Goal: Information Seeking & Learning: Learn about a topic

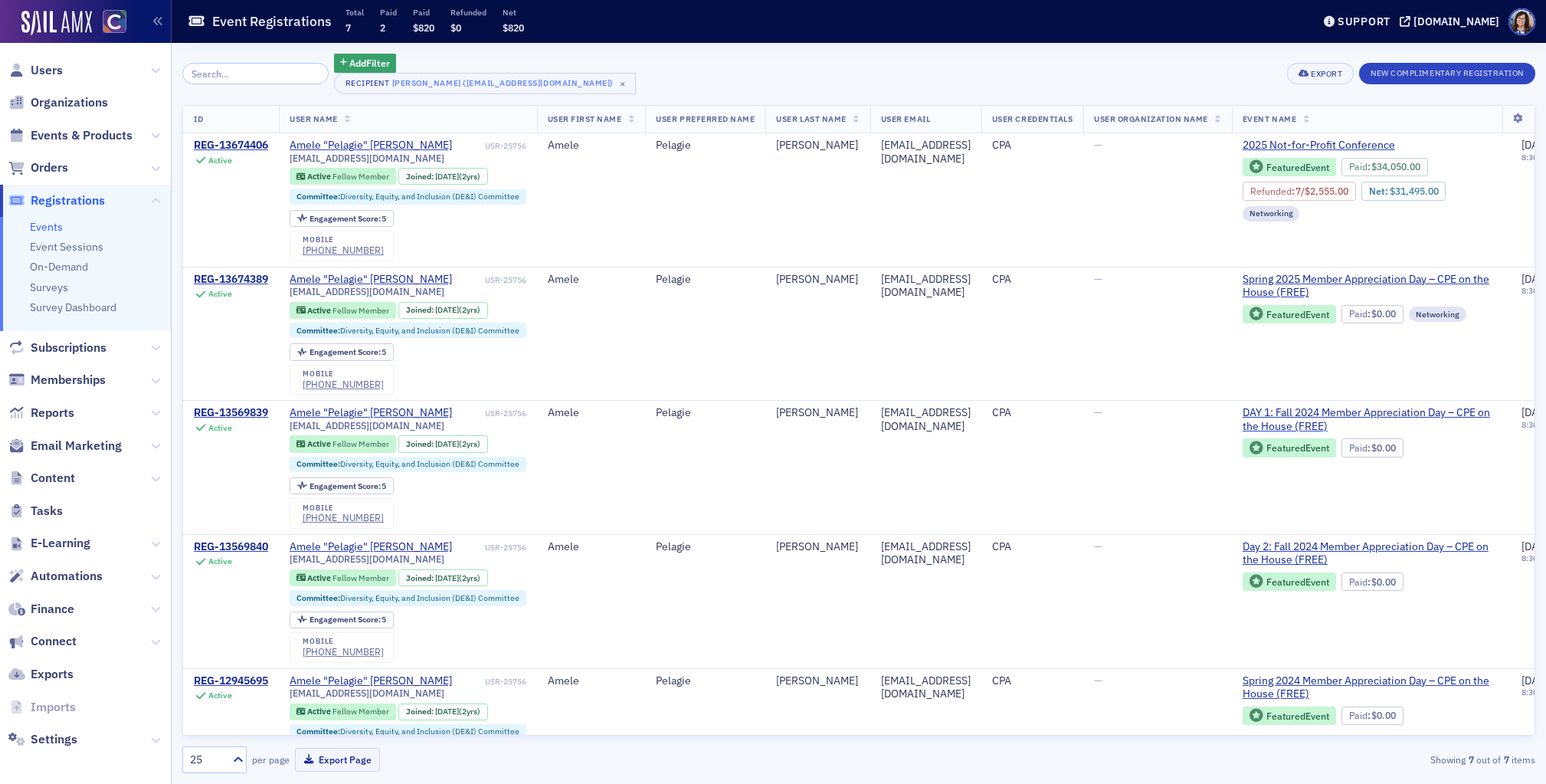
click at [227, 75] on input "search" at bounding box center [255, 73] width 146 height 22
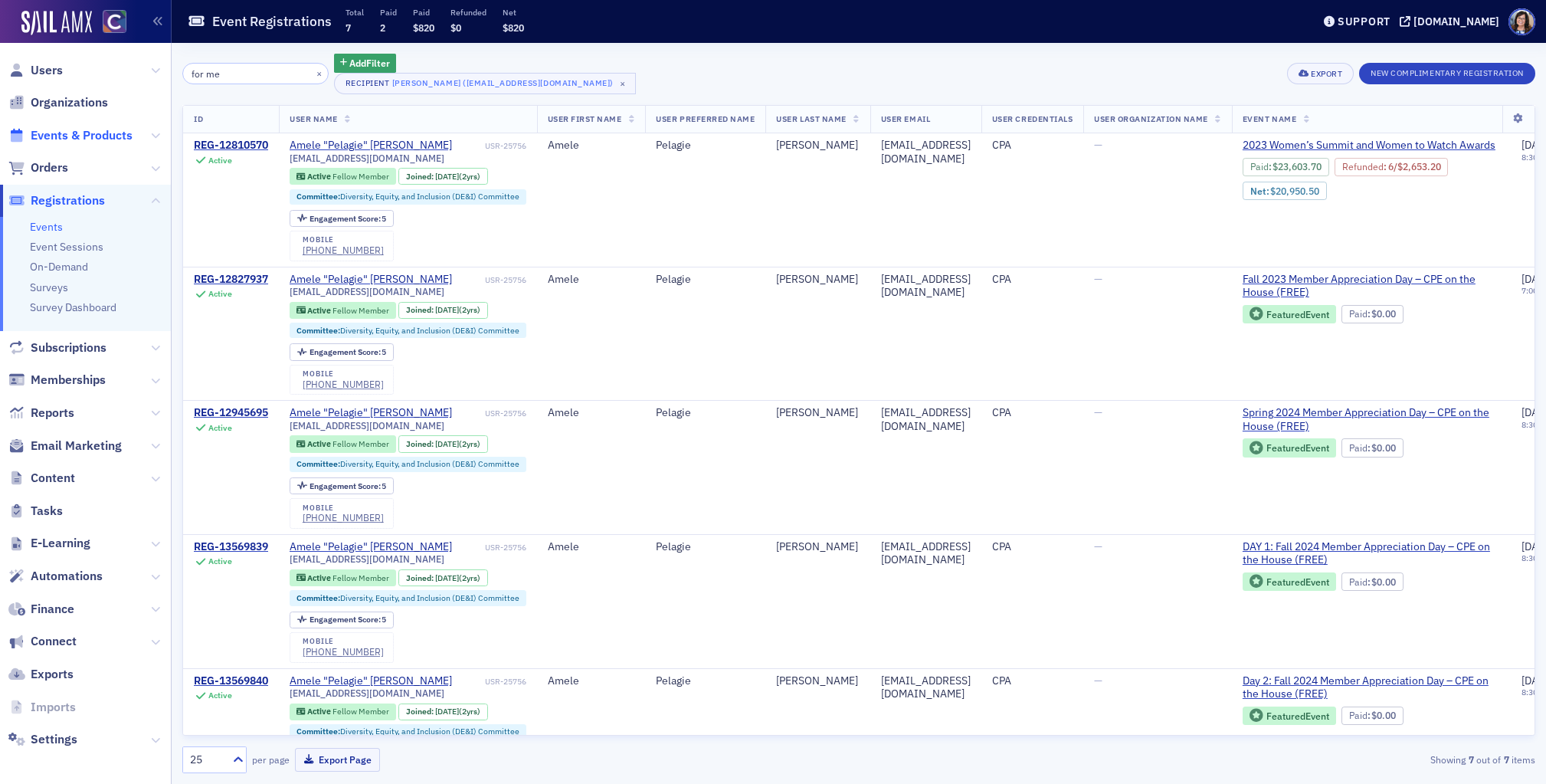
type input "for me"
click at [58, 138] on span "Events & Products" at bounding box center [82, 135] width 102 height 17
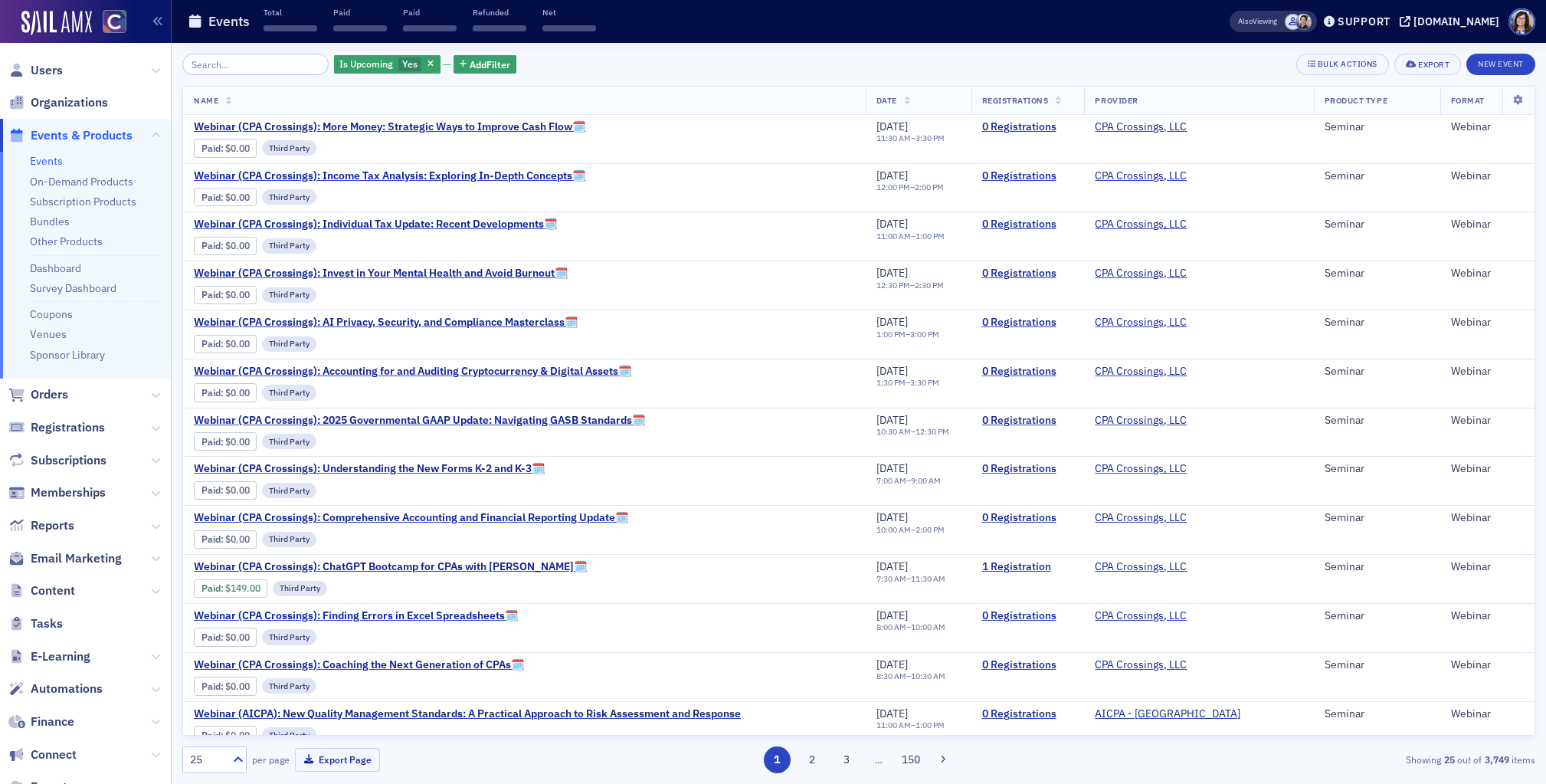
click at [234, 68] on input "search" at bounding box center [255, 64] width 146 height 22
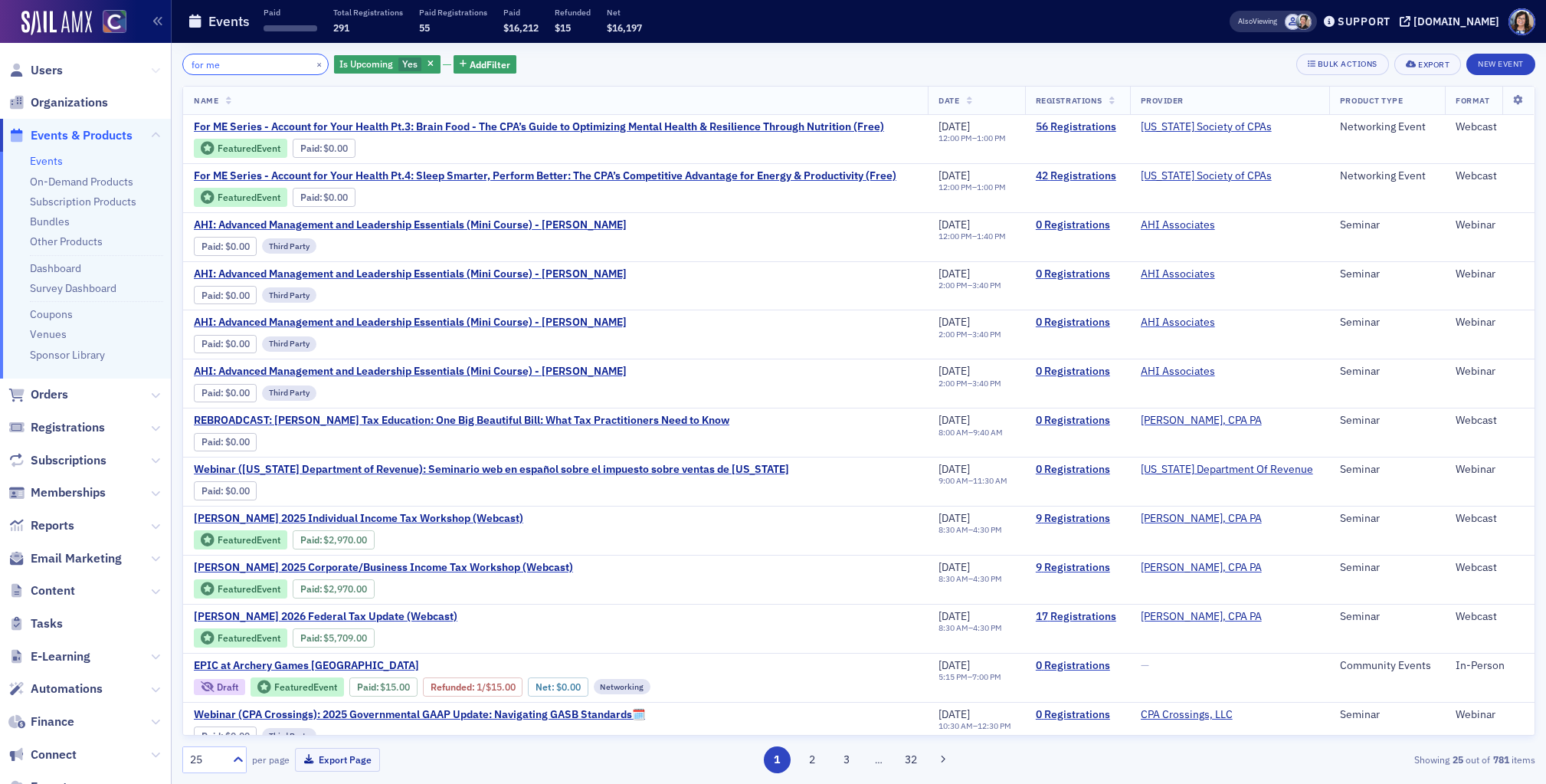
drag, startPoint x: 251, startPoint y: 61, endPoint x: 159, endPoint y: 65, distance: 92.1
click at [159, 65] on div "Users Organizations Events & Products Events On-Demand Products Subscription Pr…" at bounding box center [773, 392] width 1546 height 784
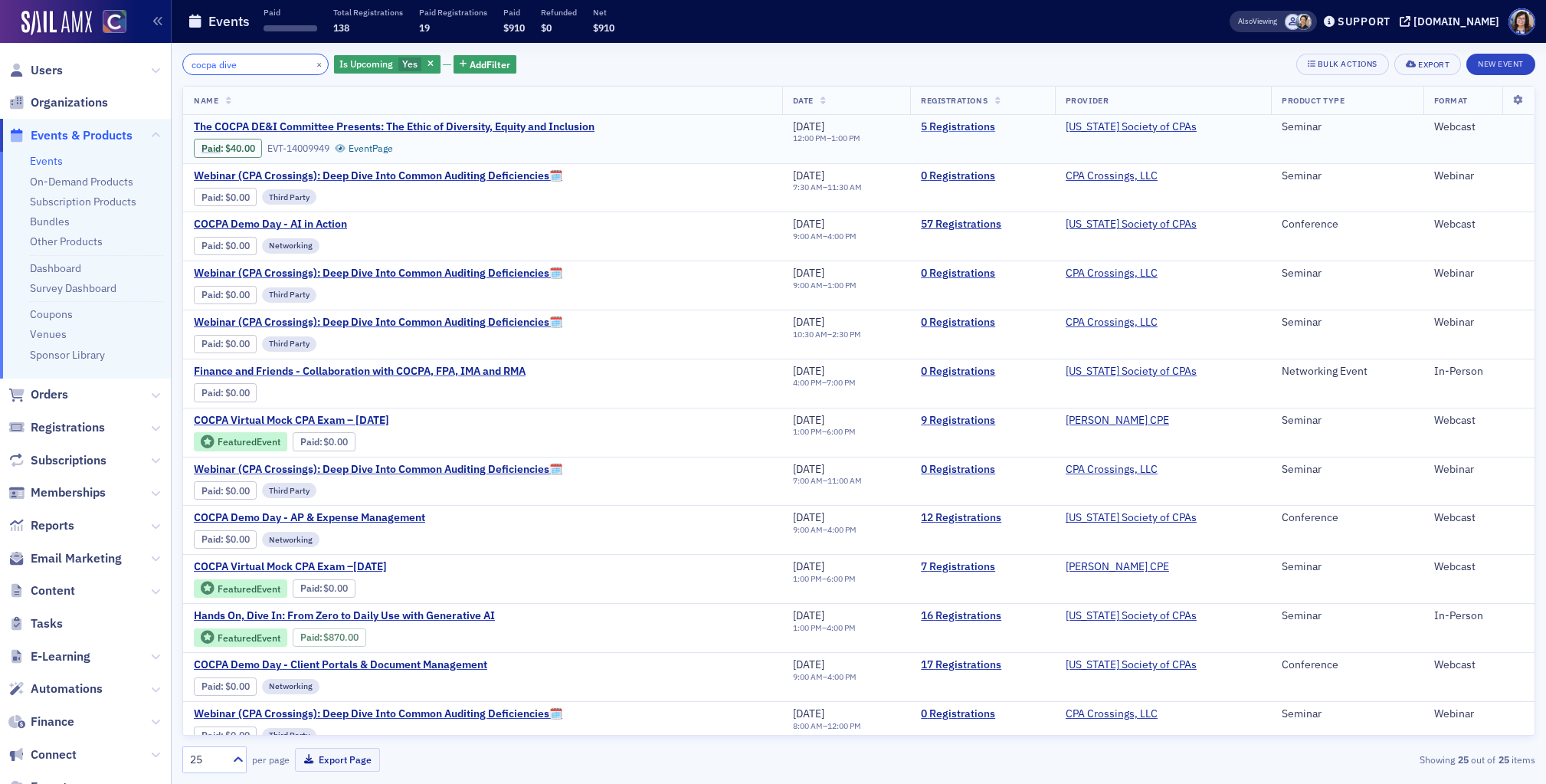
type input "cocpa dive"
click at [955, 123] on link "5 Registrations" at bounding box center [983, 127] width 123 height 14
click at [375, 151] on link "Event Page" at bounding box center [364, 148] width 58 height 12
click at [464, 123] on span "The COCPA DE&I Committee Presents: The Ethic of Diversity, Equity and Inclusion" at bounding box center [394, 127] width 400 height 14
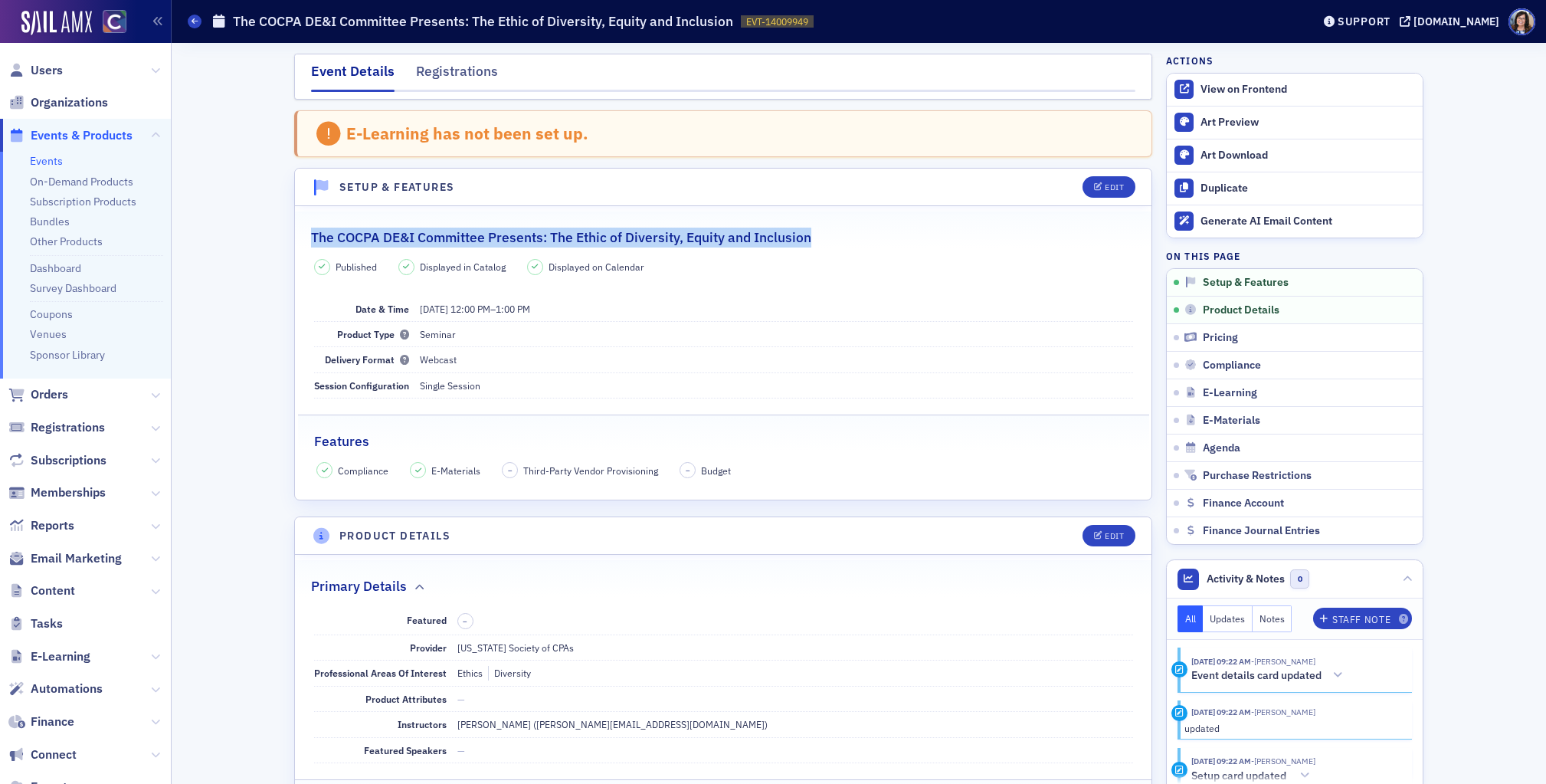
drag, startPoint x: 313, startPoint y: 233, endPoint x: 815, endPoint y: 241, distance: 502.1
click at [815, 241] on div "The COCPA DE&I Committee Presents: The Ethic of Diversity, Equity and Inclusion" at bounding box center [723, 229] width 824 height 36
copy h2 "The COCPA DE&I Committee Presents: The Ethic of Diversity, Equity and Inclusion"
click at [106, 128] on span "Events & Products" at bounding box center [82, 135] width 102 height 17
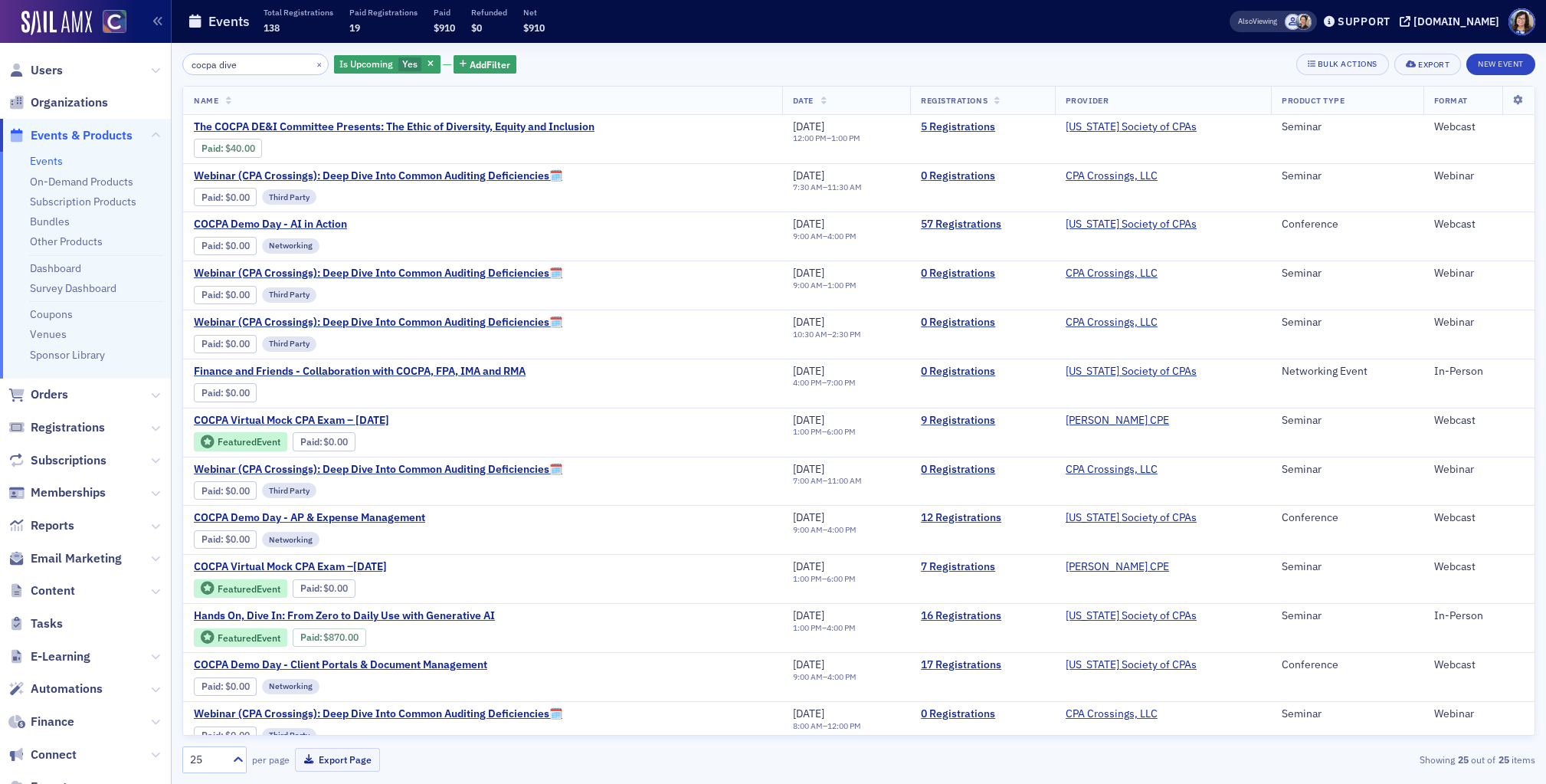
drag, startPoint x: 222, startPoint y: 66, endPoint x: 164, endPoint y: 68, distance: 58.0
click at [164, 68] on div "Users Organizations Events & Products Events On-Demand Products Subscription Pr…" at bounding box center [773, 392] width 1546 height 784
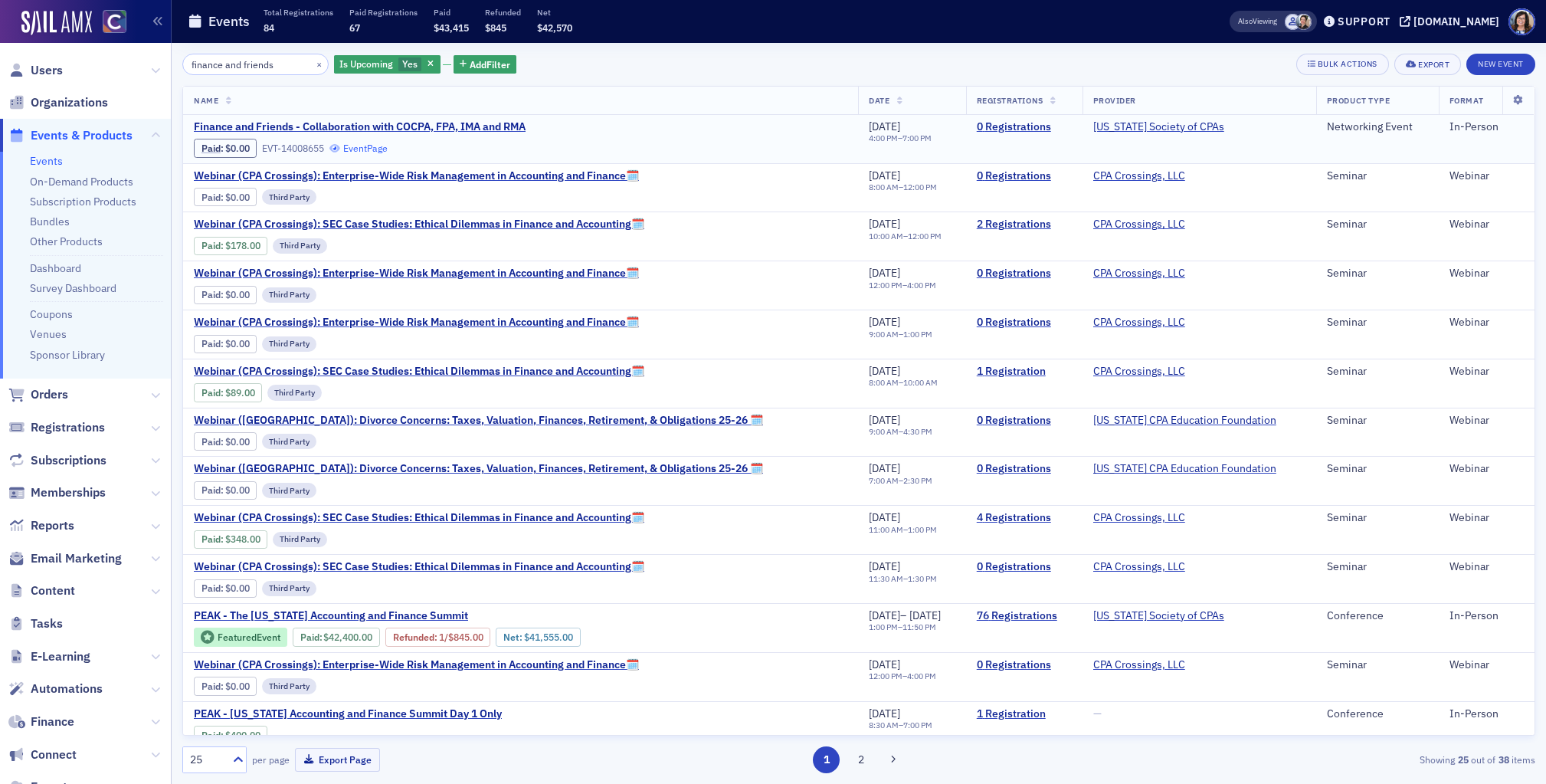
type input "finance and friends"
click at [373, 147] on link "Event Page" at bounding box center [359, 148] width 58 height 12
click at [418, 126] on span "Finance and Friends - Collaboration with COCPA, FPA, IMA and RMA" at bounding box center [360, 127] width 332 height 14
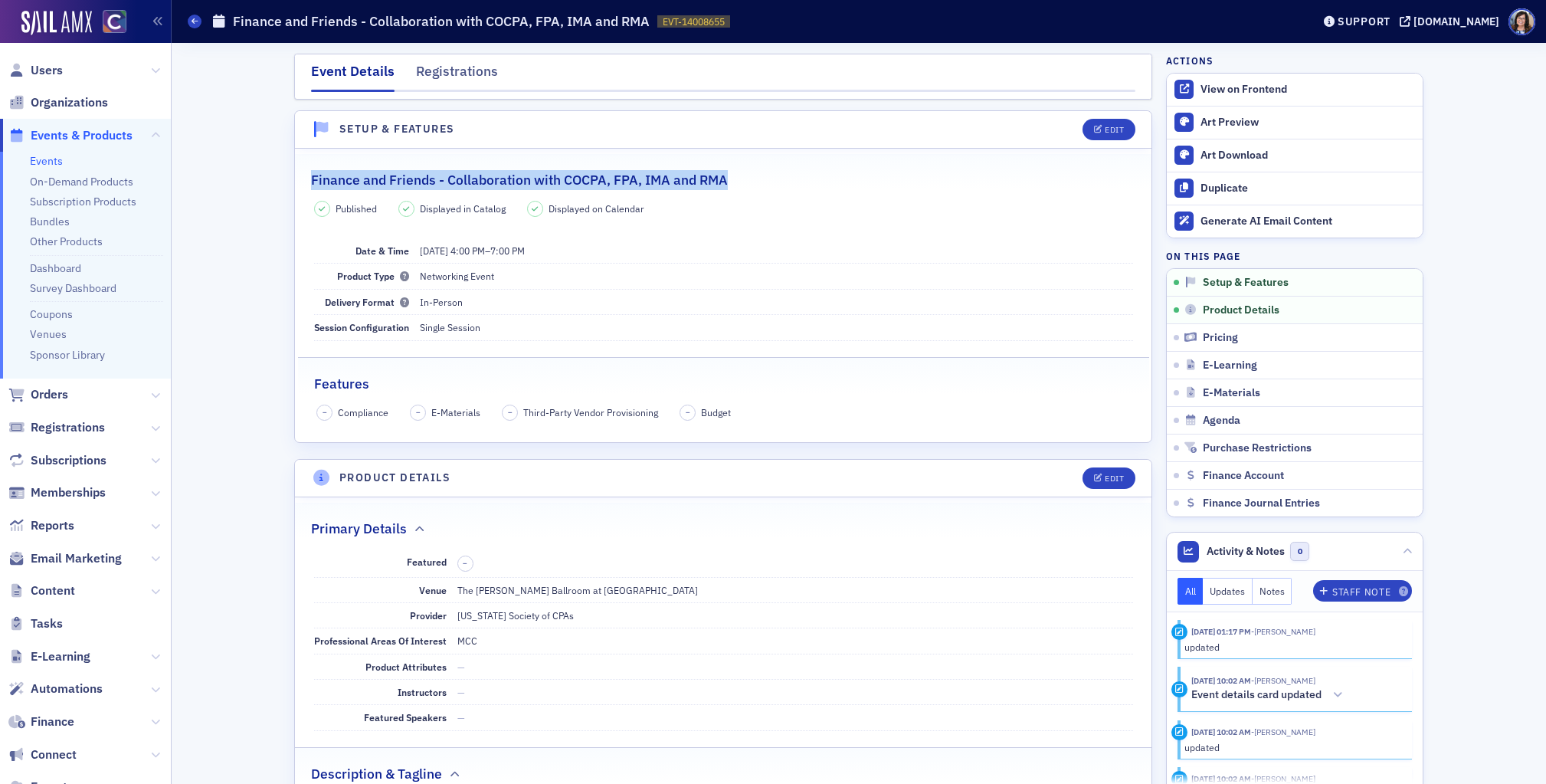
drag, startPoint x: 311, startPoint y: 182, endPoint x: 734, endPoint y: 180, distance: 423.0
click at [734, 180] on div "Finance and Friends - Collaboration with COCPA, FPA, IMA and RMA" at bounding box center [723, 172] width 824 height 36
copy h2 "Finance and Friends - Collaboration with COCPA, FPA, IMA and RMA"
click at [88, 133] on span "Events & Products" at bounding box center [82, 135] width 102 height 17
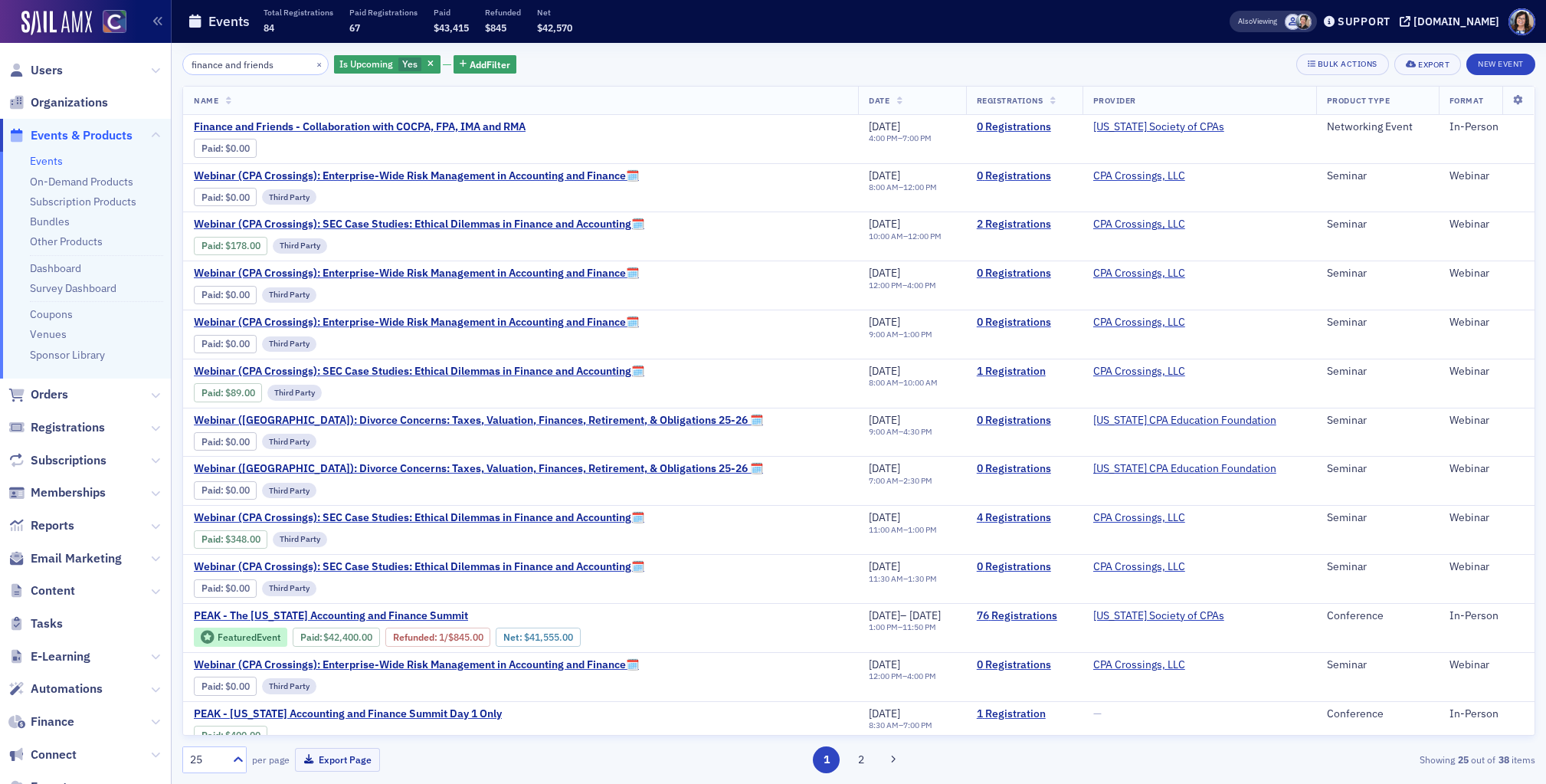
drag, startPoint x: 277, startPoint y: 64, endPoint x: 184, endPoint y: 66, distance: 93.0
click at [184, 66] on input "finance and friends" at bounding box center [255, 64] width 146 height 22
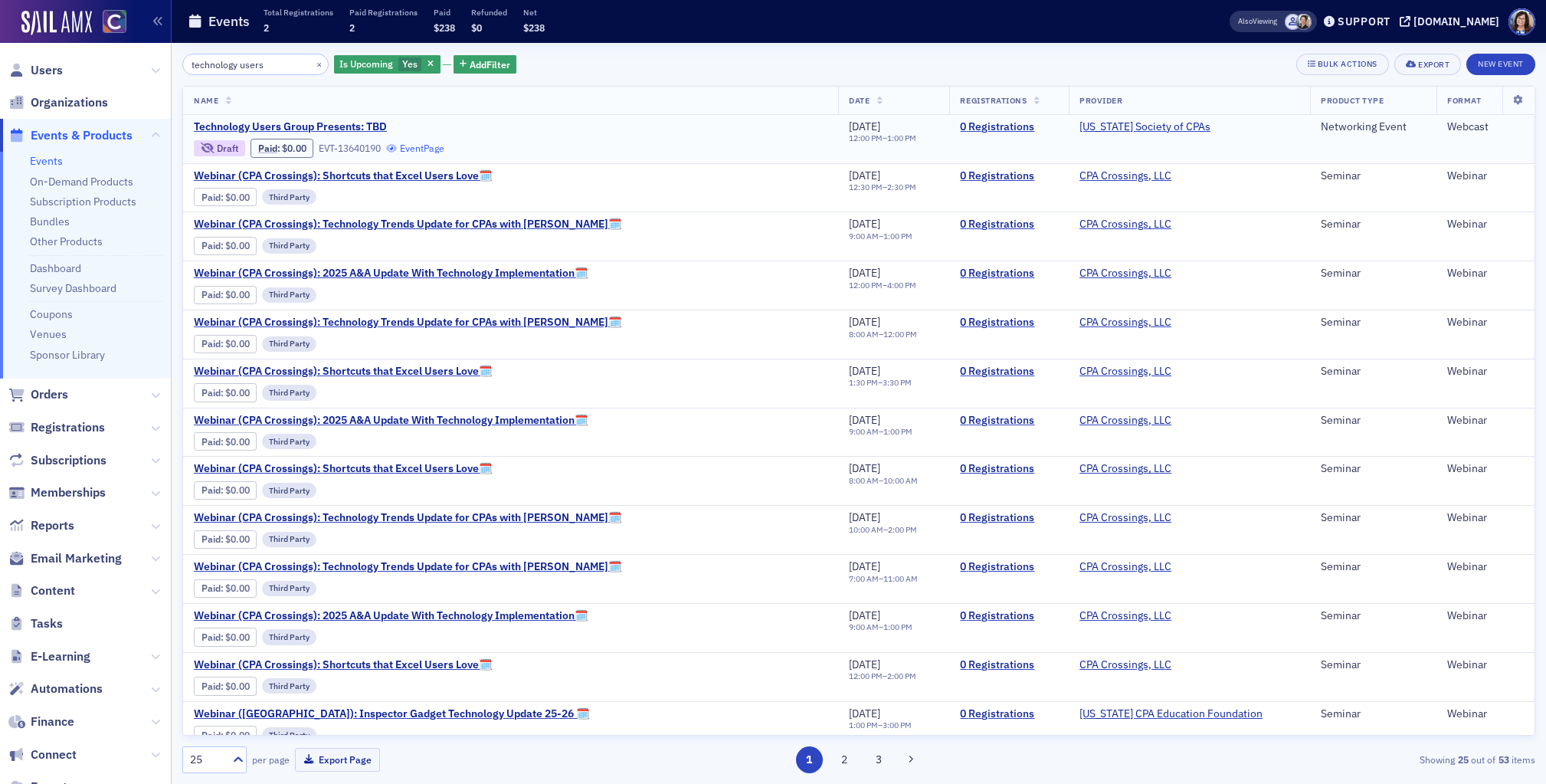
click at [419, 148] on link "Event Page" at bounding box center [415, 148] width 58 height 12
click at [257, 66] on input "technology users" at bounding box center [255, 64] width 146 height 22
drag, startPoint x: 271, startPoint y: 63, endPoint x: 136, endPoint y: 57, distance: 135.1
click at [136, 57] on div "Users Organizations Events & Products Events On-Demand Products Subscription Pr…" at bounding box center [773, 392] width 1546 height 784
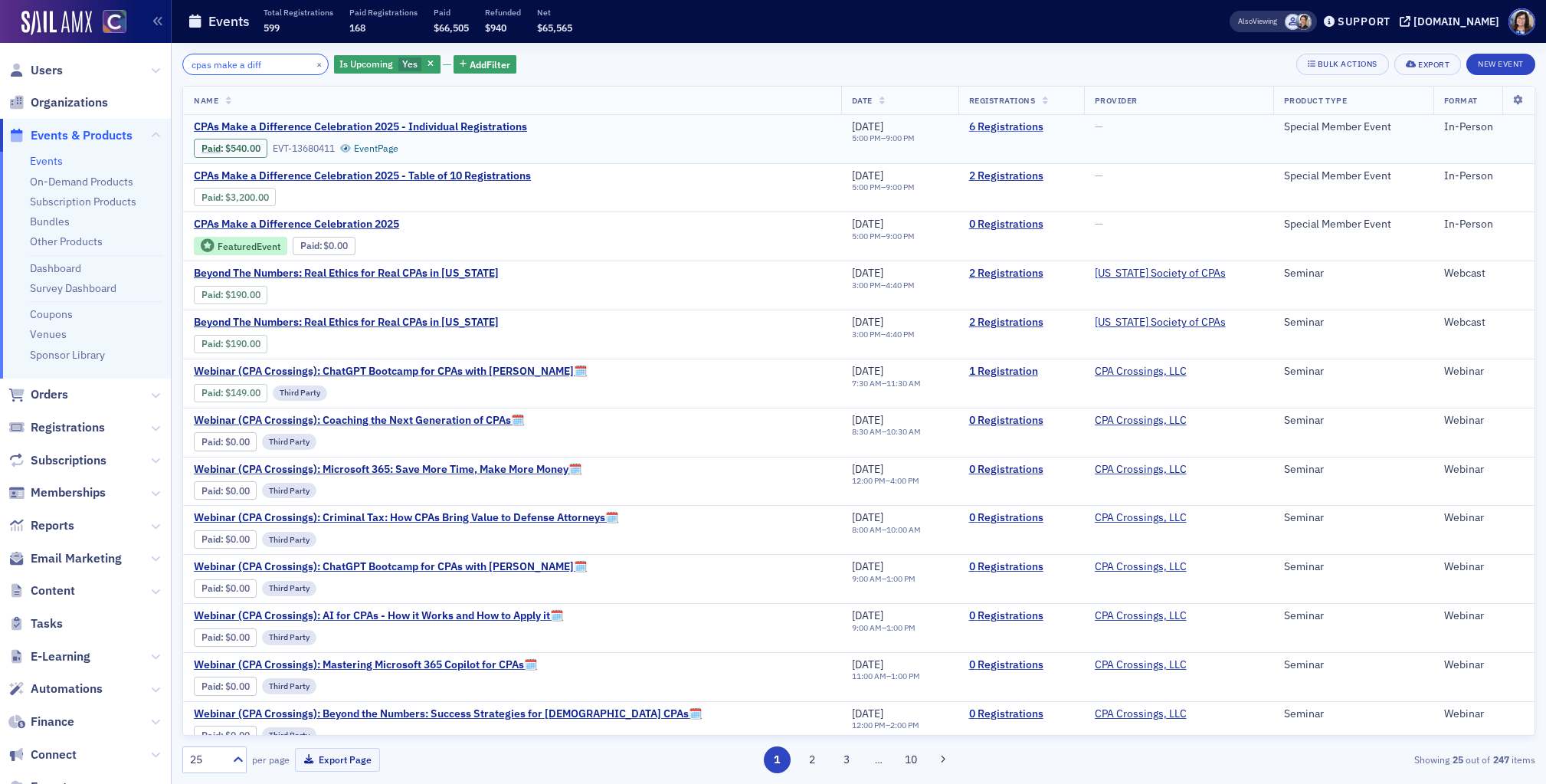
type input "cpas make a diff"
click at [969, 130] on link "6 Registrations" at bounding box center [1021, 127] width 104 height 14
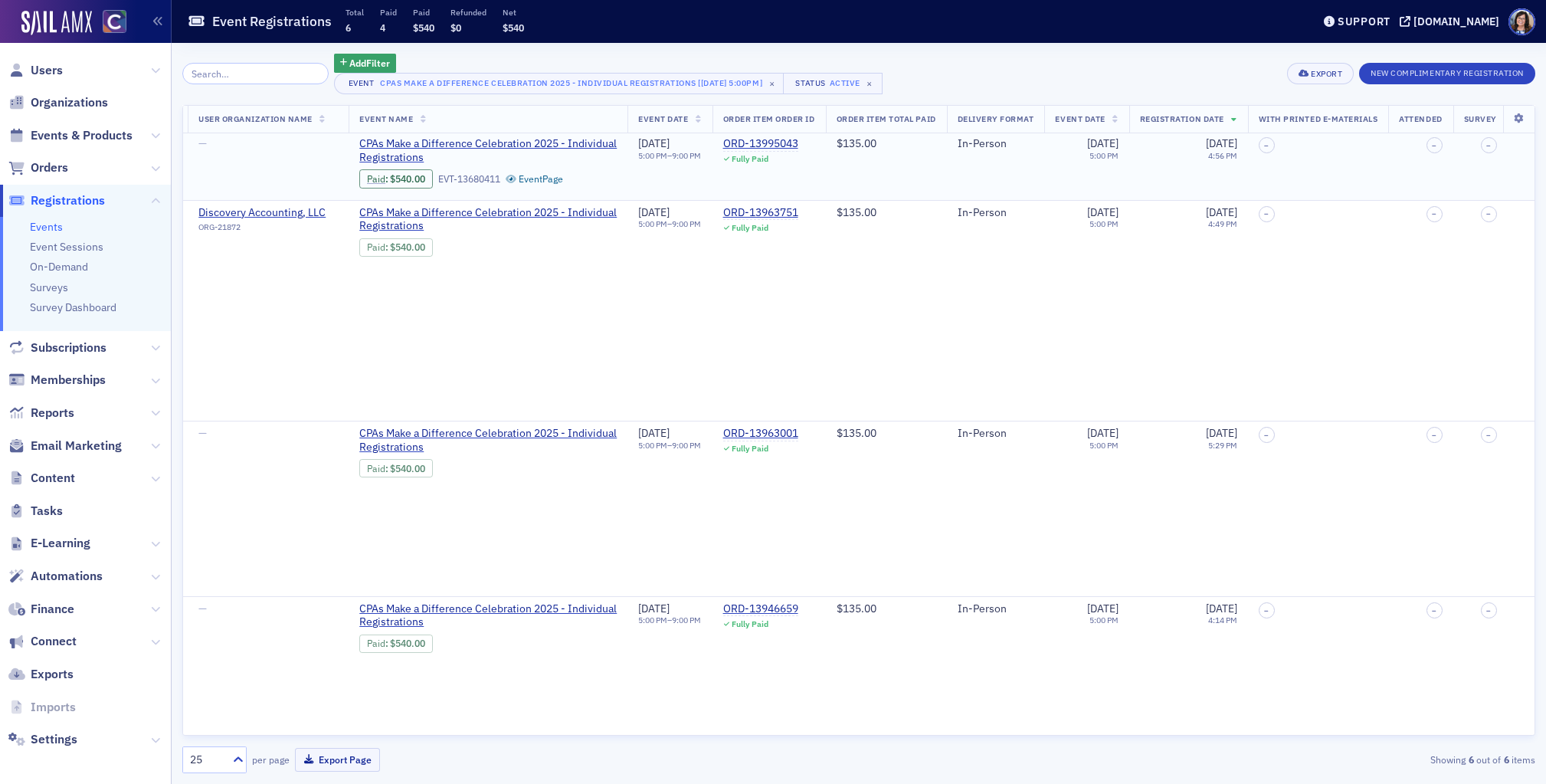
scroll to position [0, 920]
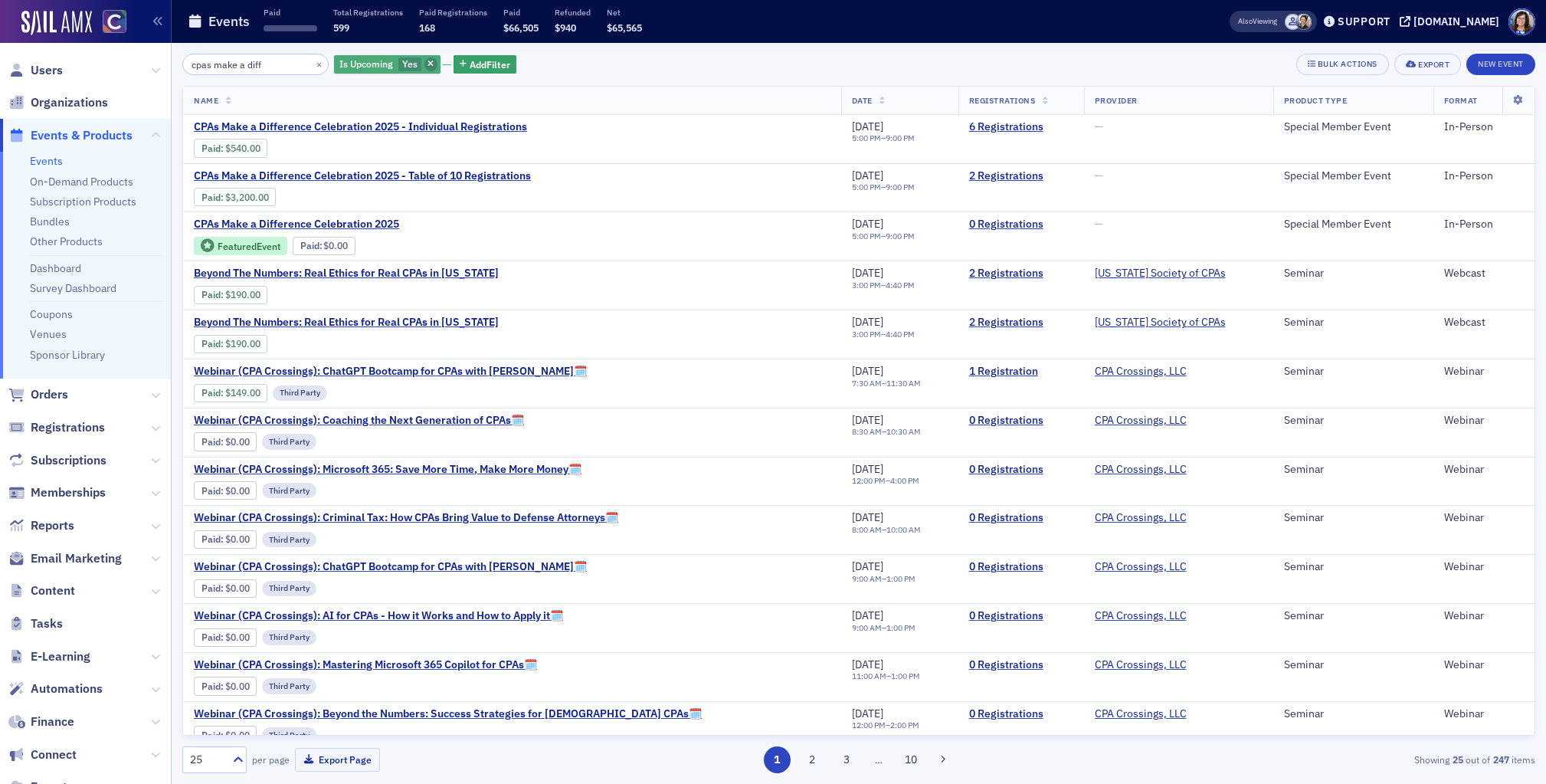
click at [428, 63] on icon "button" at bounding box center [431, 65] width 6 height 8
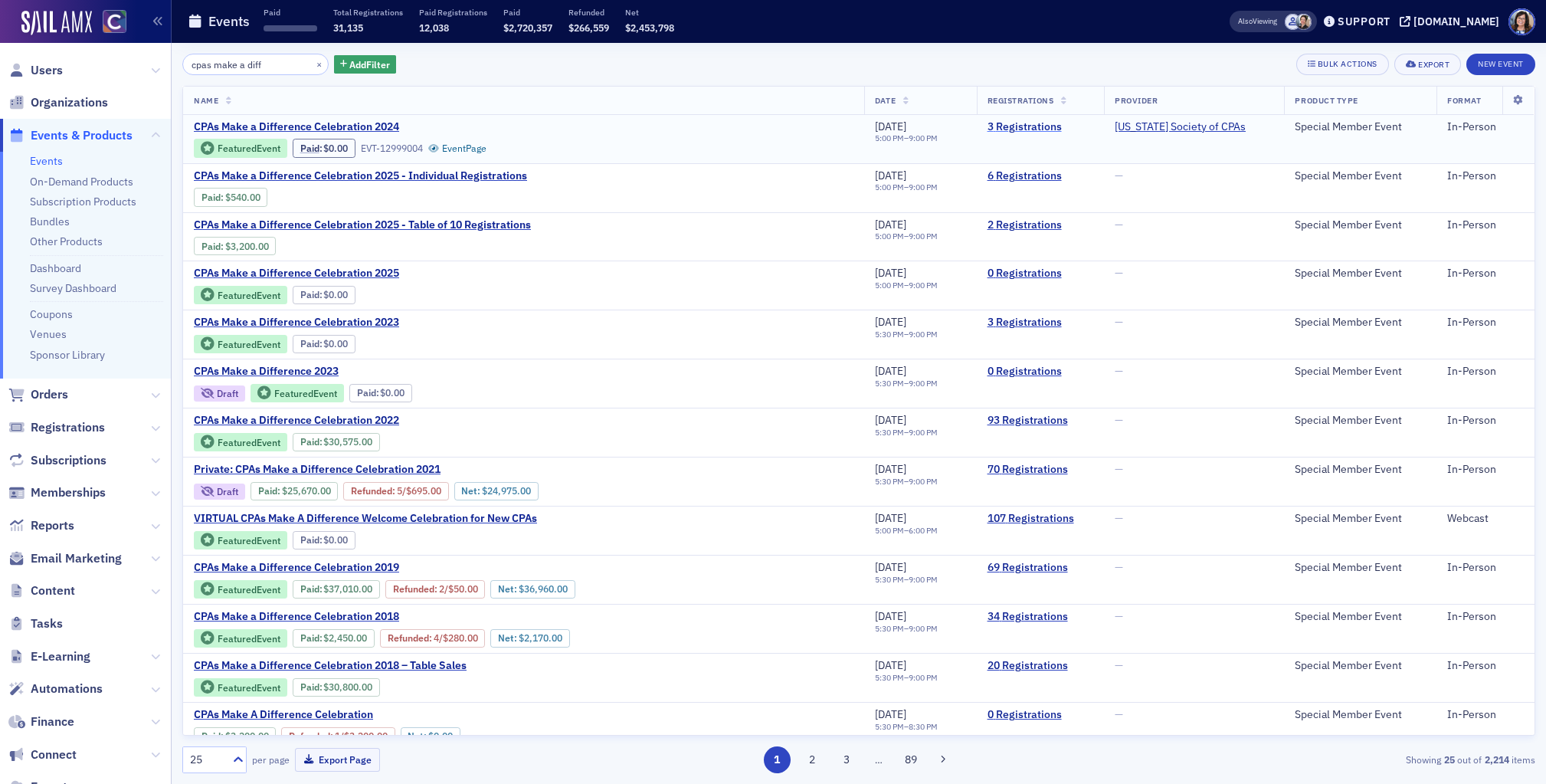
click at [1019, 128] on link "3 Registrations" at bounding box center [1041, 127] width 107 height 14
click at [1045, 324] on link "3 Registrations" at bounding box center [1041, 322] width 107 height 14
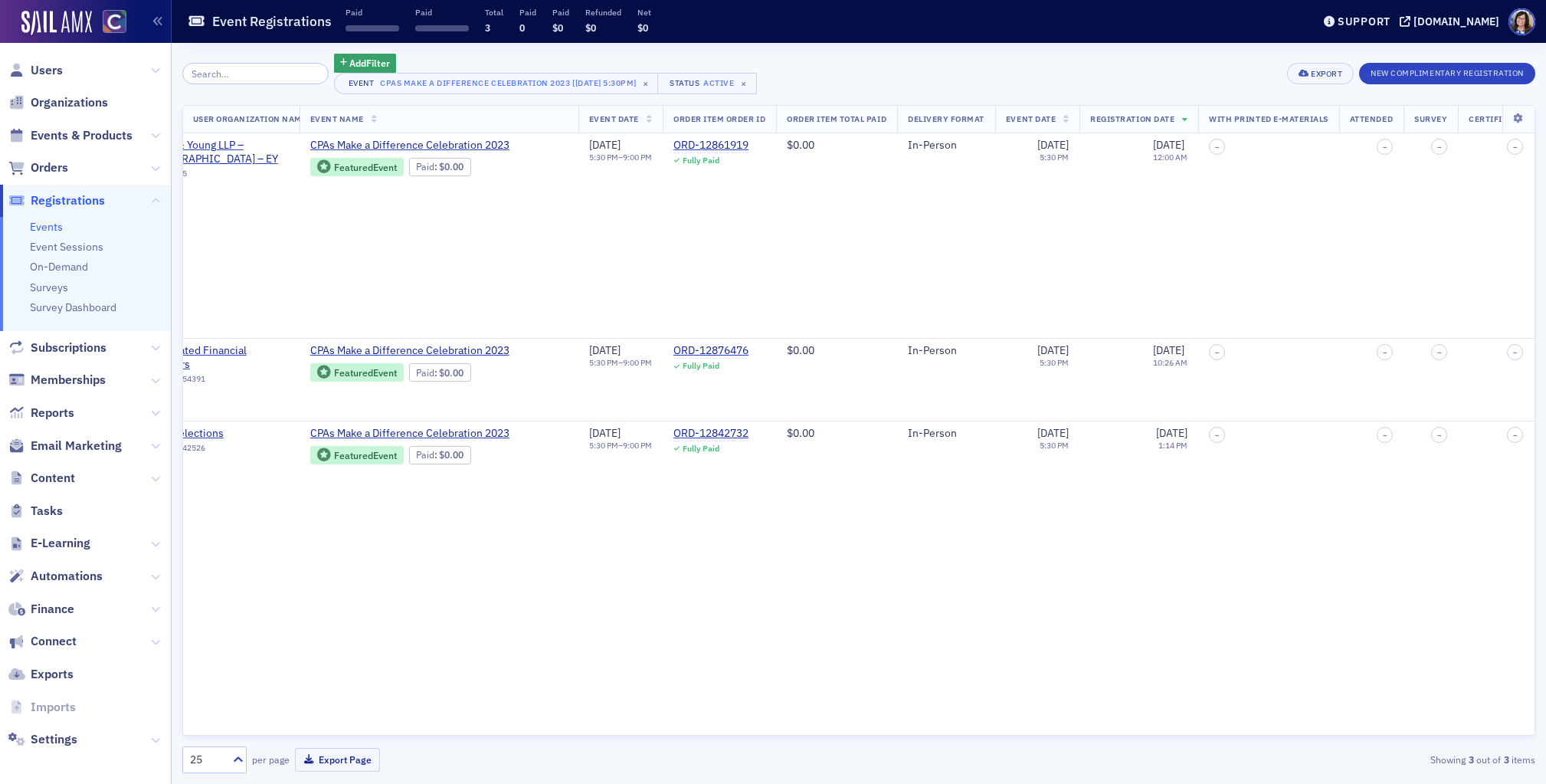
scroll to position [0, 1123]
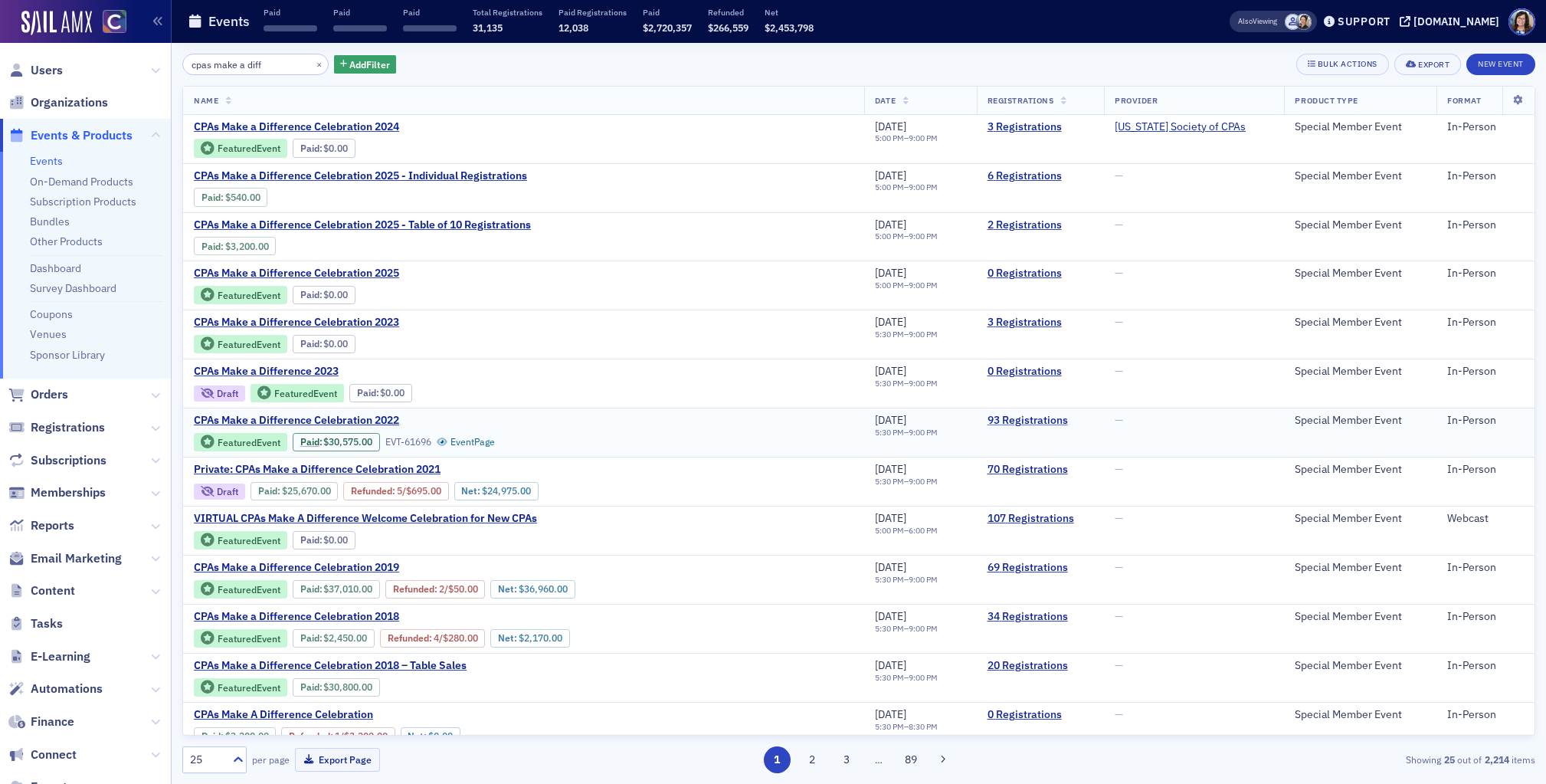
click at [1015, 421] on link "93 Registrations" at bounding box center [1041, 420] width 107 height 14
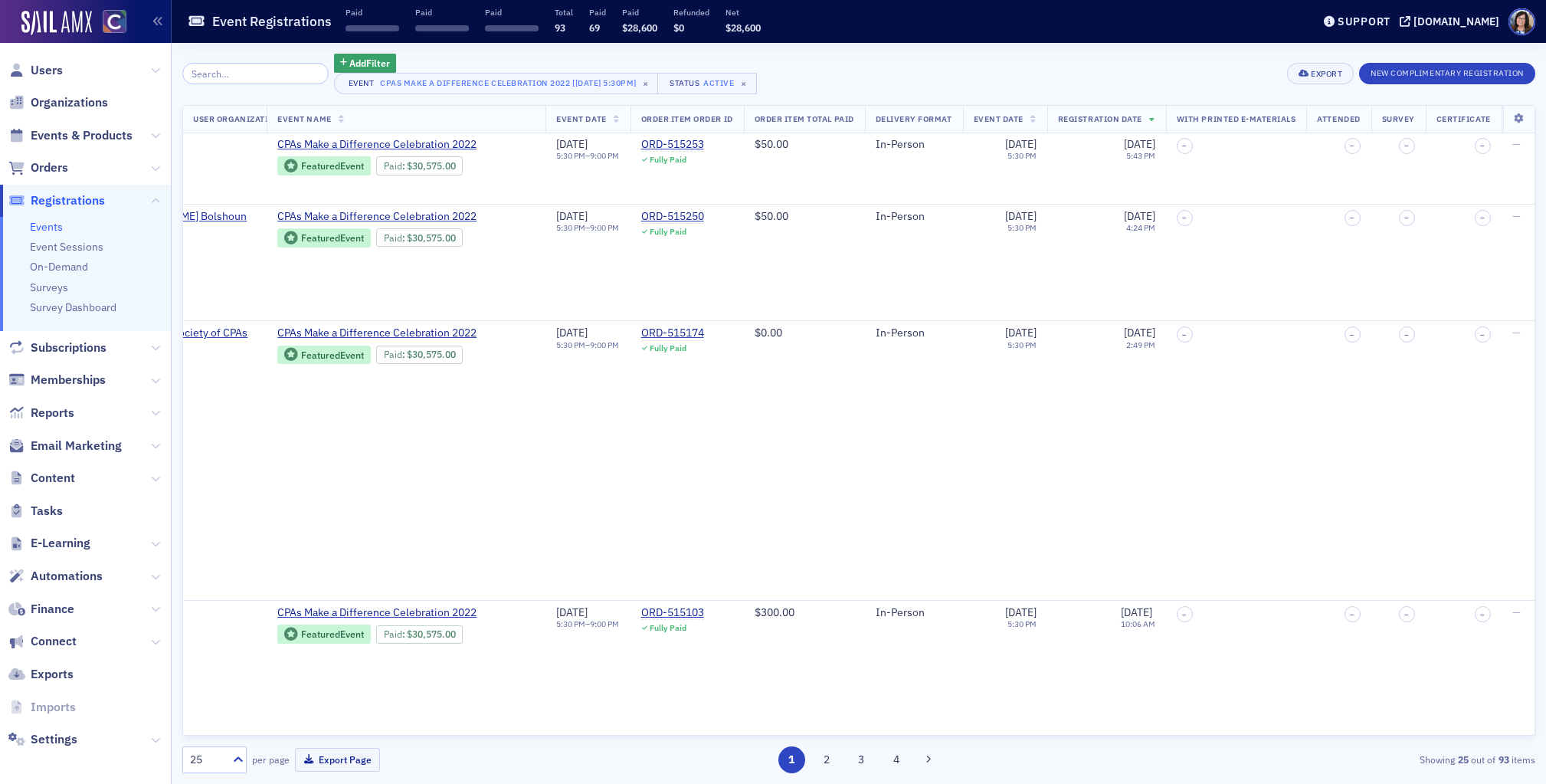
scroll to position [1639, 1016]
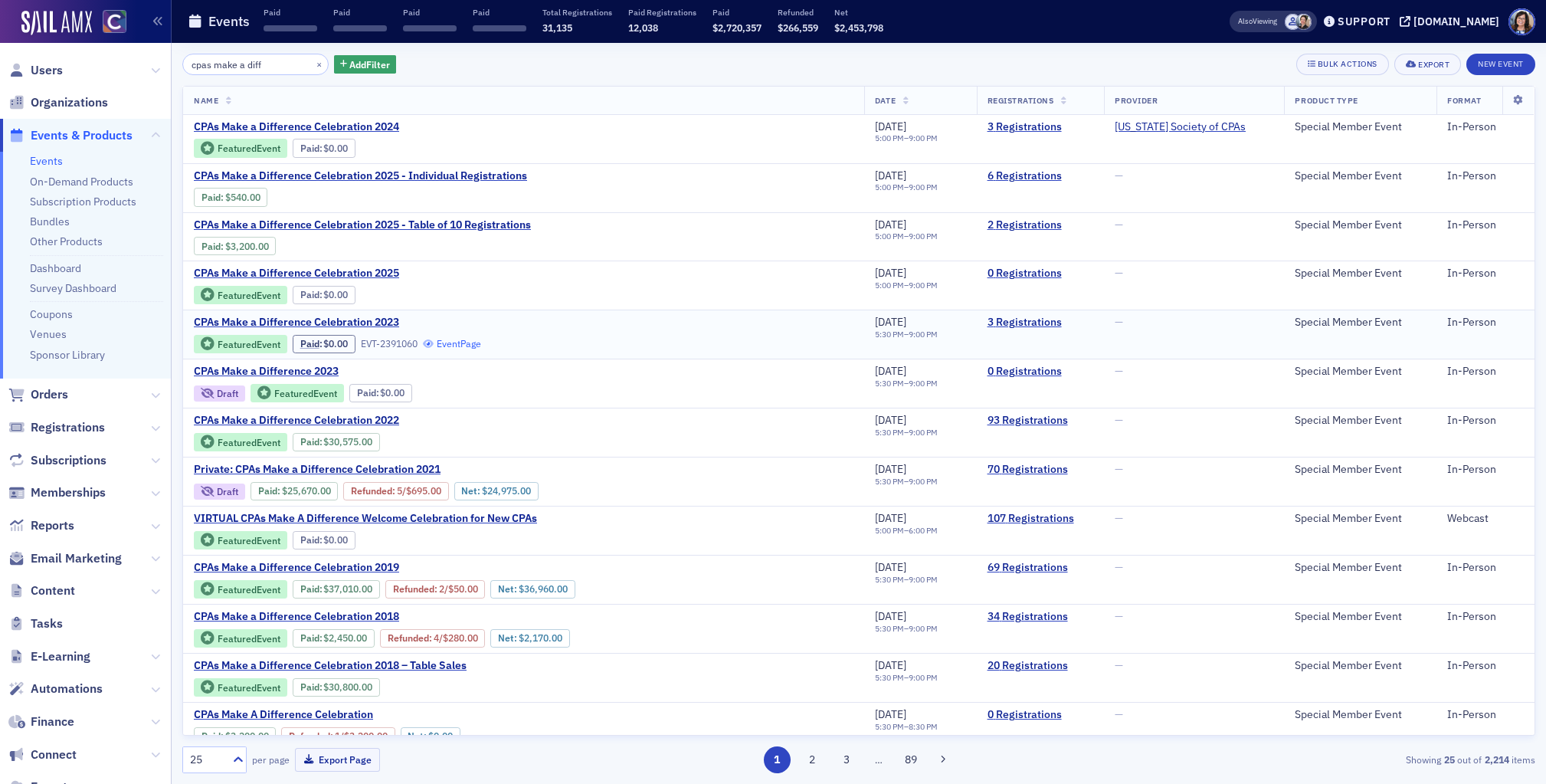
click at [462, 345] on link "Event Page" at bounding box center [452, 344] width 58 height 12
click at [62, 241] on link "Other Products" at bounding box center [66, 241] width 73 height 14
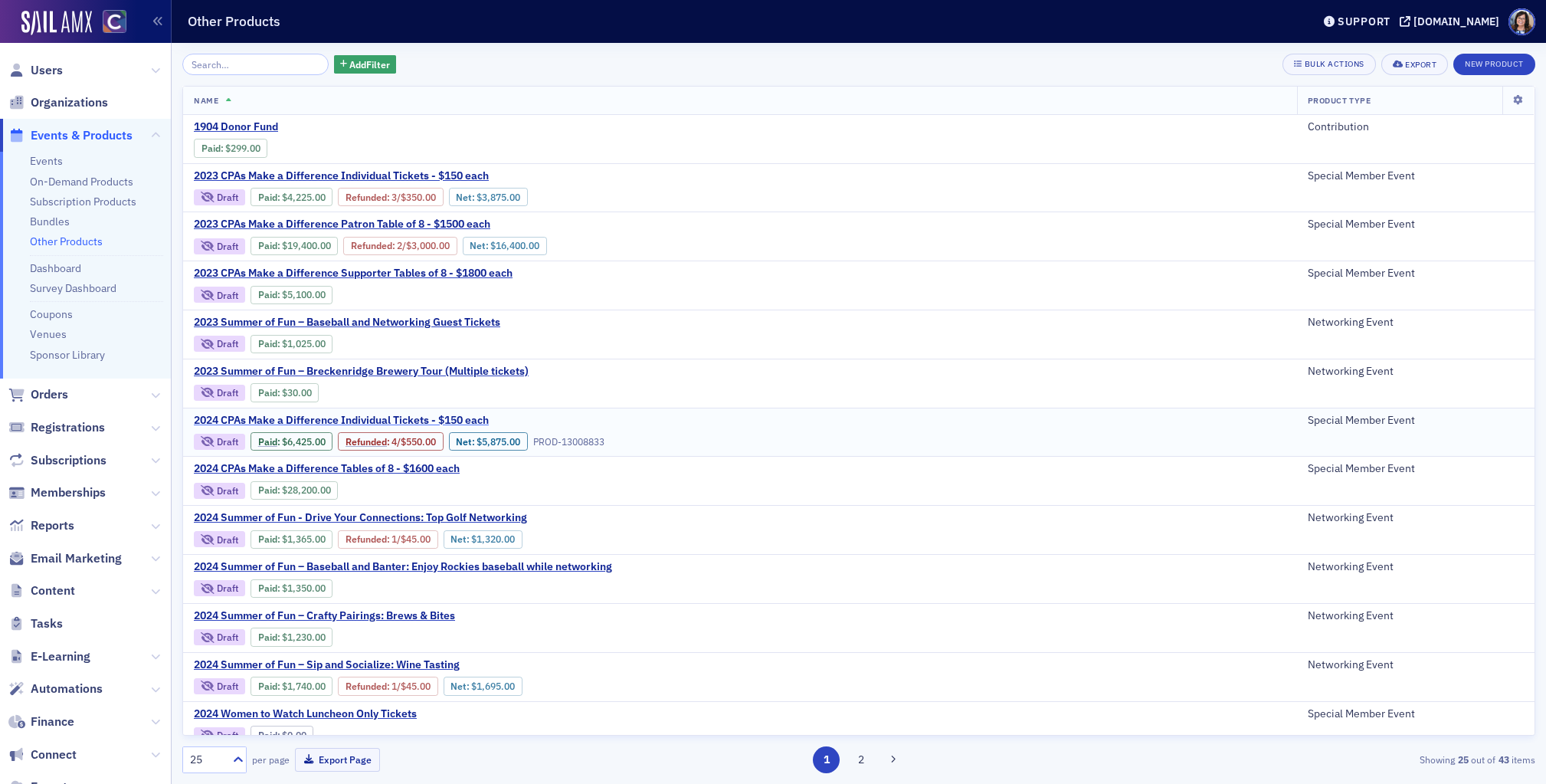
click at [264, 419] on span "2024 CPAs Make a Difference Individual Tickets - $150 each" at bounding box center [341, 420] width 295 height 14
click at [31, 128] on span "Events & Products" at bounding box center [82, 135] width 102 height 17
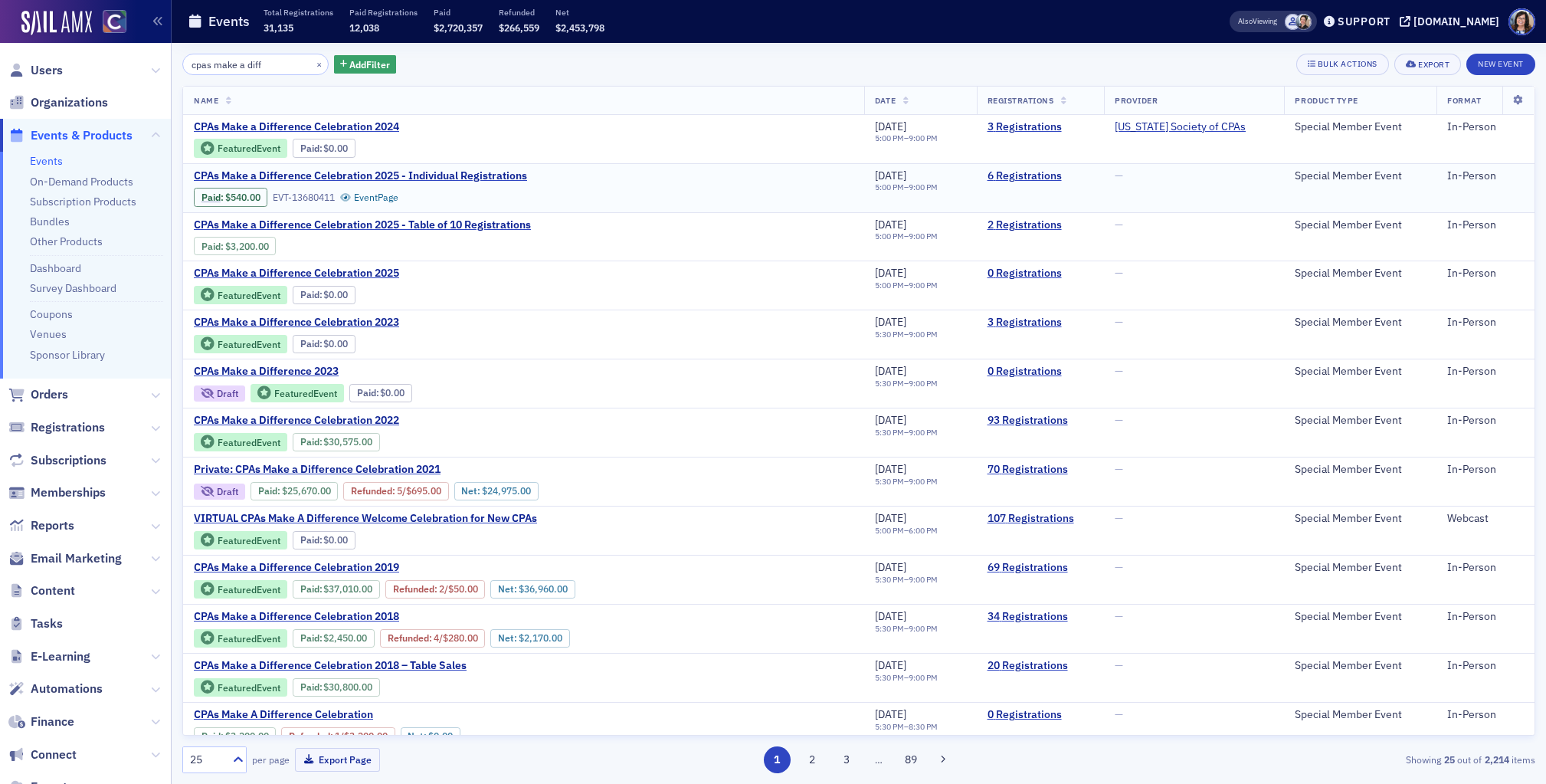
click at [375, 204] on div "Paid : $540.00 EVT-13680411 Event Page" at bounding box center [295, 197] width 204 height 18
click at [375, 199] on link "Event Page" at bounding box center [370, 198] width 58 height 12
drag, startPoint x: 265, startPoint y: 61, endPoint x: 167, endPoint y: 63, distance: 98.0
click at [167, 63] on div "Users Organizations Events & Products Events On-Demand Products Subscription Pr…" at bounding box center [773, 392] width 1546 height 784
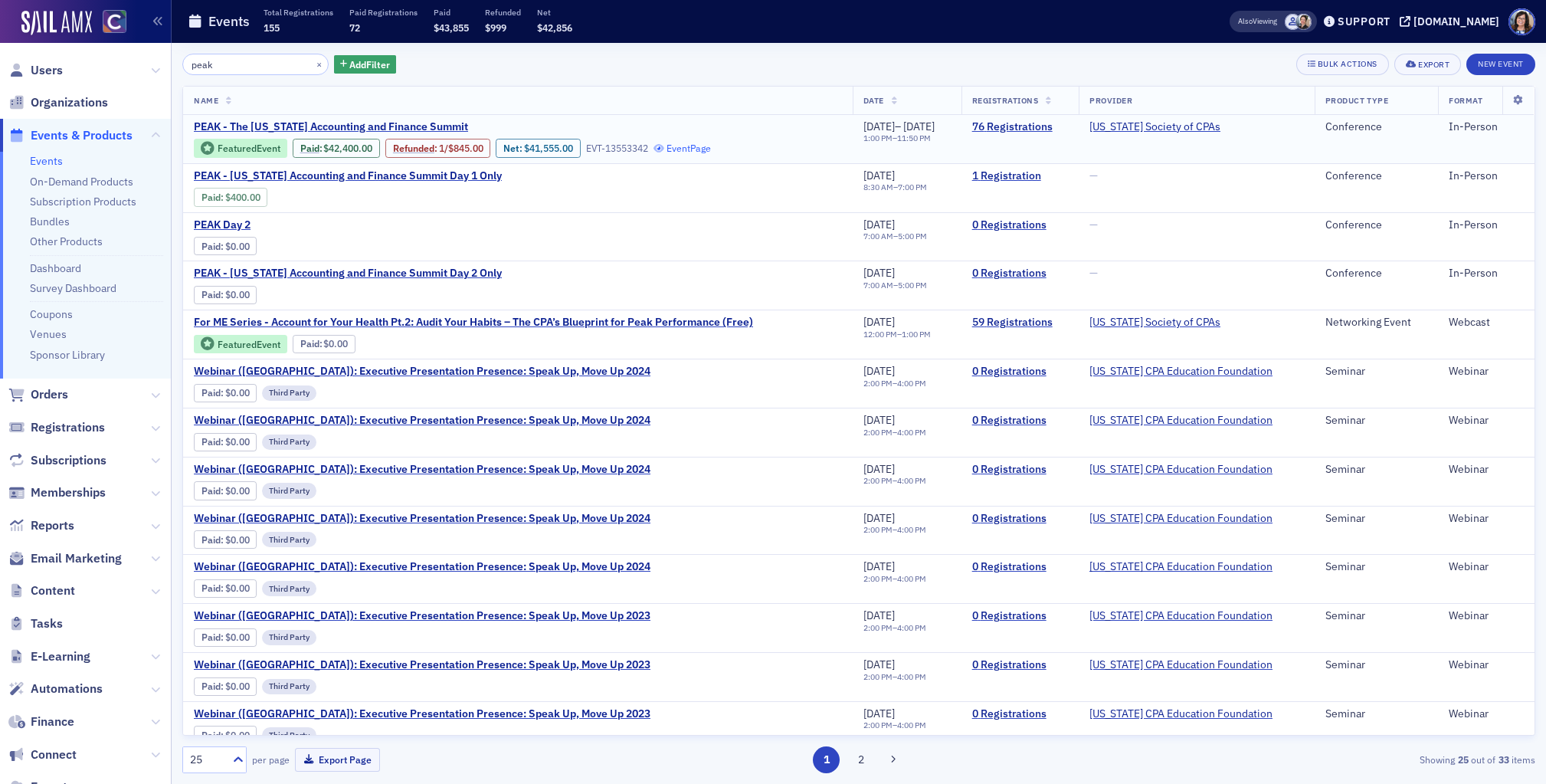
click at [692, 149] on link "Event Page" at bounding box center [682, 148] width 58 height 12
drag, startPoint x: 229, startPoint y: 68, endPoint x: 182, endPoint y: 68, distance: 47.0
click at [183, 68] on div "peak ×" at bounding box center [255, 64] width 146 height 22
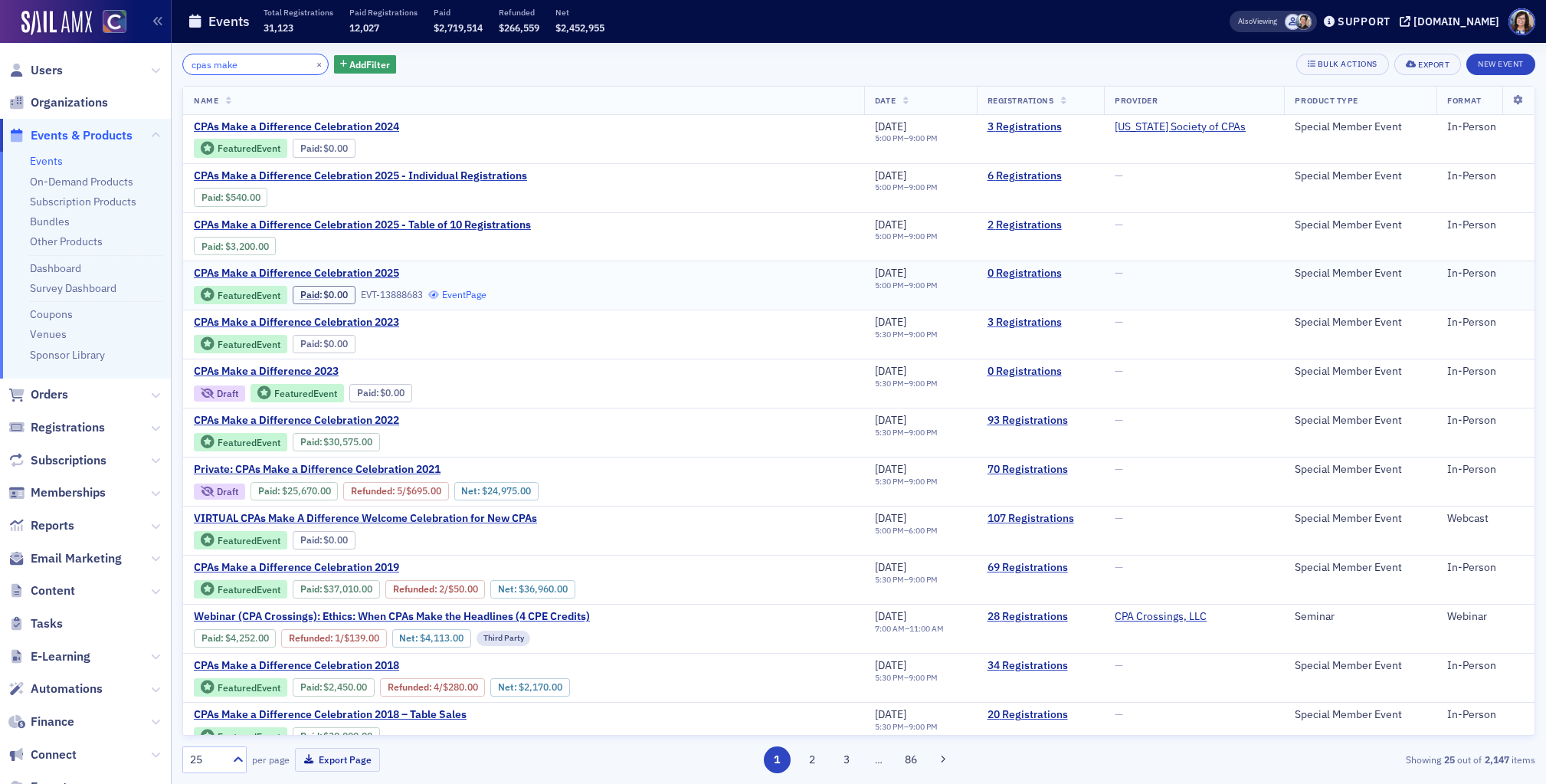
type input "cpas make"
click at [463, 294] on link "Event Page" at bounding box center [457, 294] width 58 height 12
click at [1411, 20] on icon at bounding box center [1405, 21] width 11 height 11
